Goal: Transaction & Acquisition: Purchase product/service

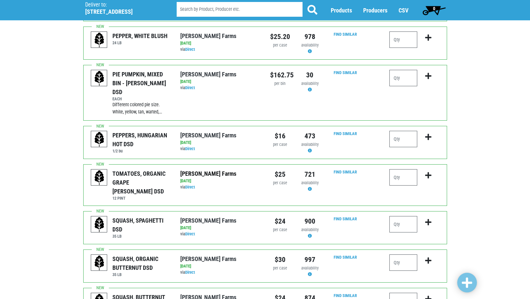
scroll to position [98, 0]
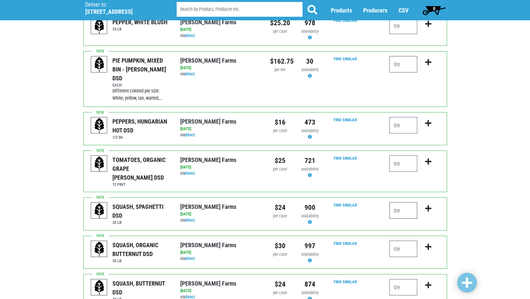
drag, startPoint x: 408, startPoint y: 193, endPoint x: 404, endPoint y: 193, distance: 3.6
click at [407, 202] on input "number" at bounding box center [404, 210] width 28 height 16
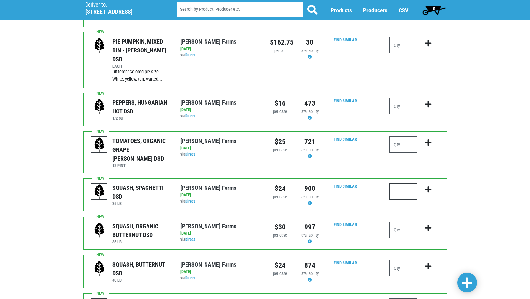
scroll to position [131, 0]
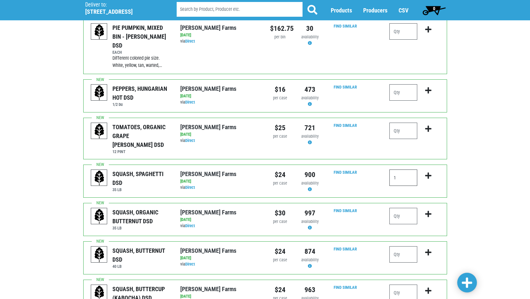
type input "1"
click at [397, 246] on input "number" at bounding box center [404, 254] width 28 height 16
type input "2"
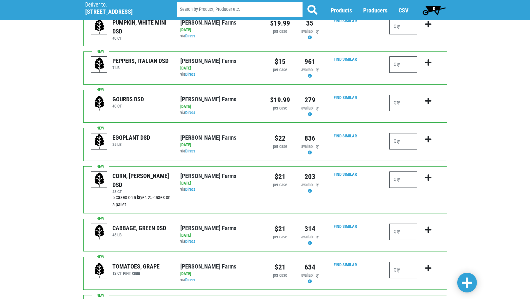
scroll to position [557, 0]
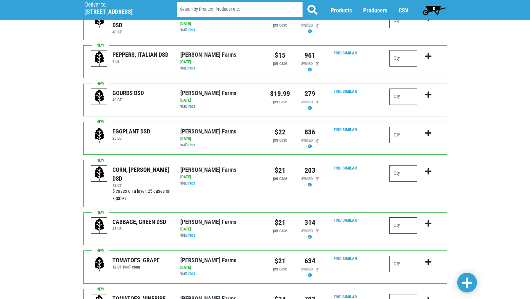
click at [400, 217] on input "number" at bounding box center [404, 225] width 28 height 16
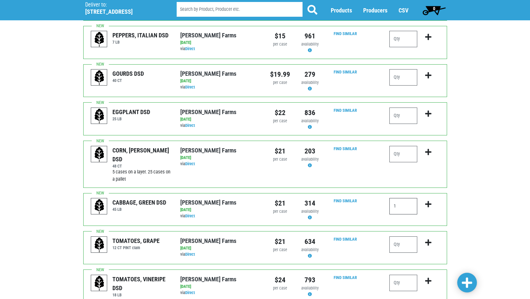
scroll to position [590, 0]
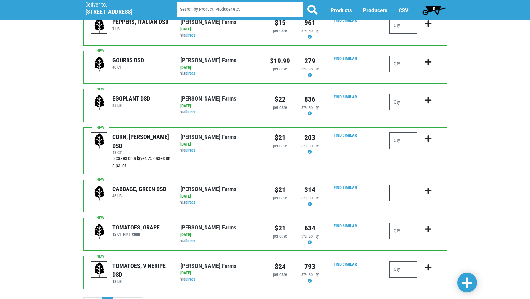
type input "1"
click at [395, 261] on input "number" at bounding box center [404, 269] width 28 height 16
type input "1"
click at [469, 281] on span at bounding box center [467, 283] width 10 height 12
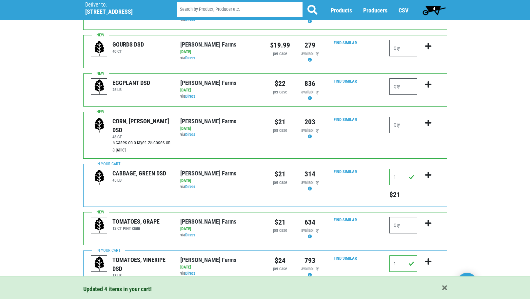
scroll to position [644, 0]
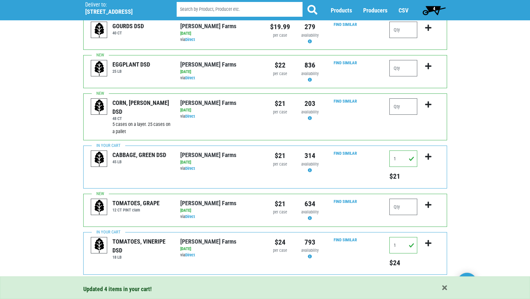
click at [116, 283] on link "2" at bounding box center [117, 289] width 11 height 12
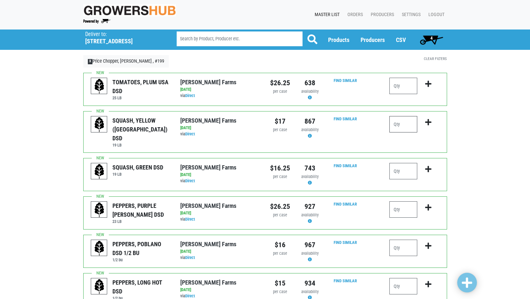
click at [402, 129] on input "number" at bounding box center [404, 124] width 28 height 16
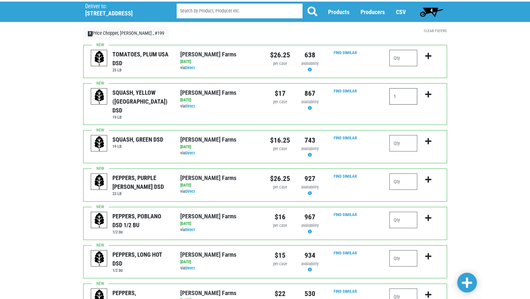
scroll to position [66, 0]
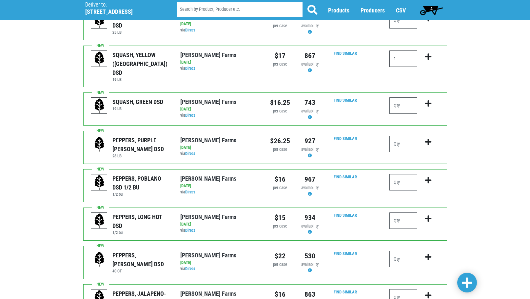
type input "1"
click at [394, 251] on input "number" at bounding box center [404, 259] width 28 height 16
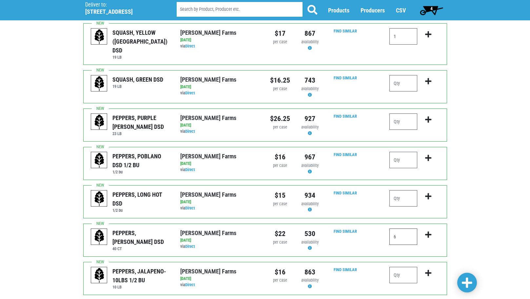
scroll to position [117, 0]
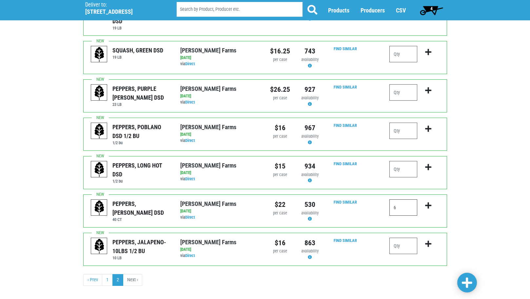
type input "6"
click at [471, 290] on span at bounding box center [467, 283] width 10 height 14
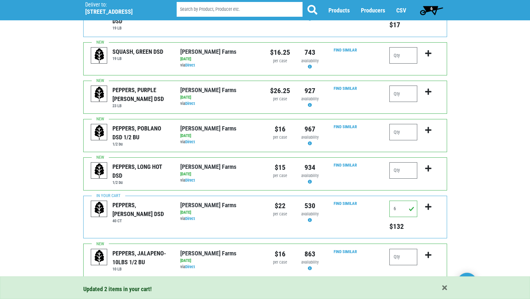
click at [433, 10] on span "6" at bounding box center [431, 10] width 29 height 13
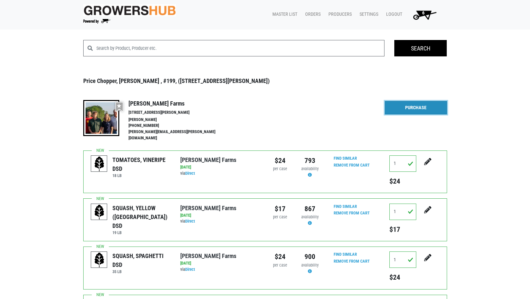
click at [435, 110] on link "Purchase" at bounding box center [416, 108] width 62 height 14
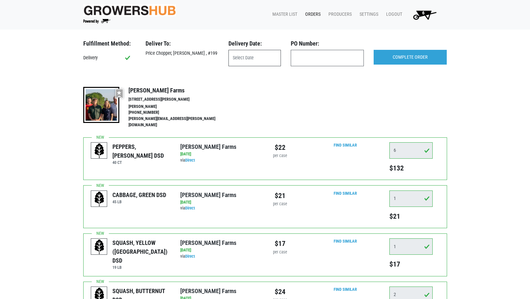
click at [242, 60] on input "text" at bounding box center [255, 58] width 52 height 16
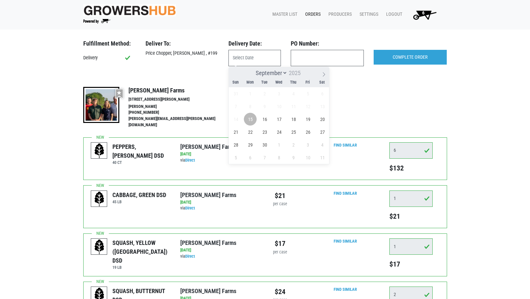
click at [250, 119] on span "15" at bounding box center [250, 119] width 13 height 13
type input "[DATE]"
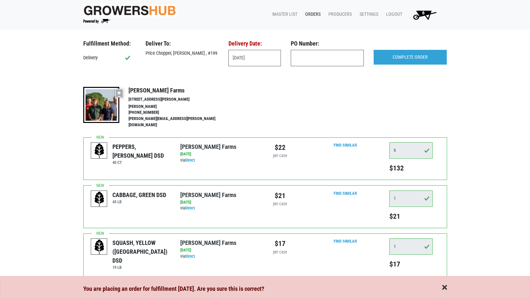
click at [445, 287] on span "button" at bounding box center [444, 287] width 5 height 7
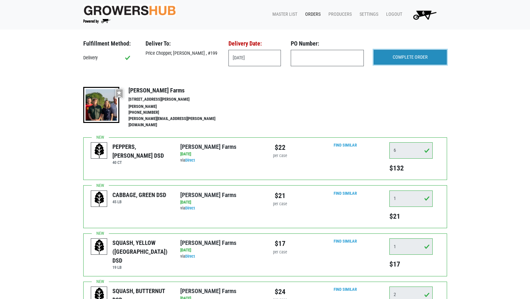
click at [399, 61] on input "COMPLETE ORDER" at bounding box center [410, 57] width 73 height 15
